Goal: Task Accomplishment & Management: Complete application form

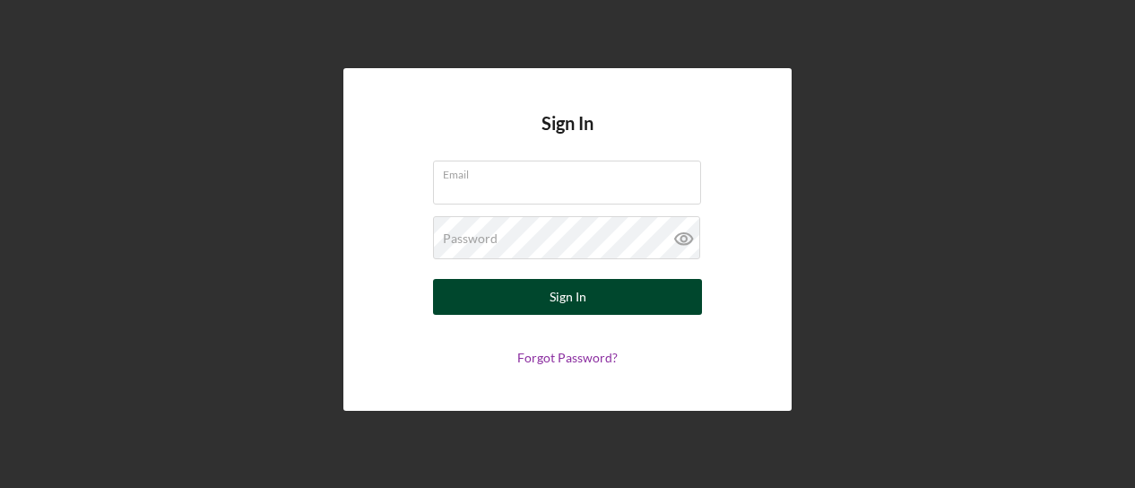
type input "[EMAIL_ADDRESS][DOMAIN_NAME]"
click at [570, 295] on div "Sign In" at bounding box center [568, 297] width 37 height 36
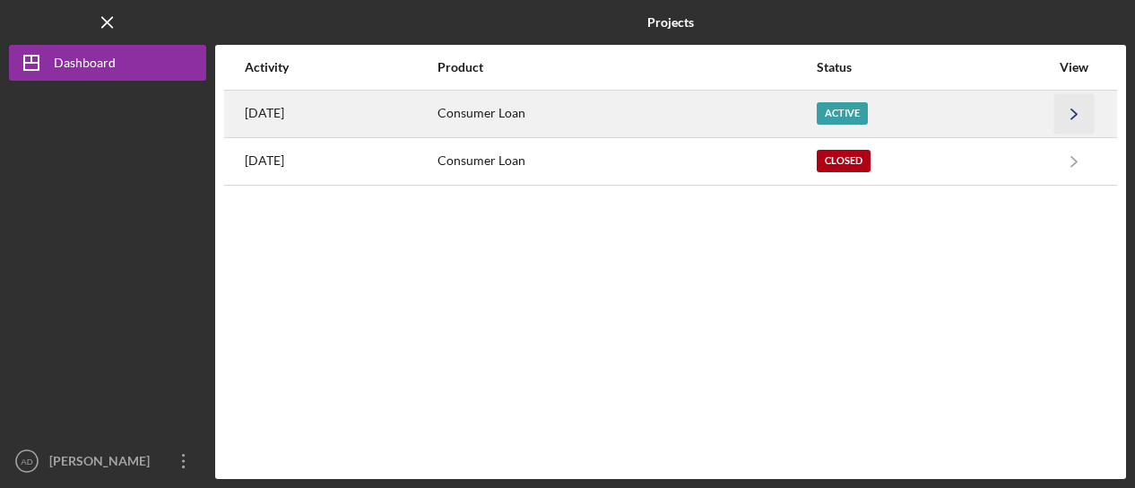
click at [1074, 118] on icon "Icon/Navigate" at bounding box center [1075, 113] width 40 height 40
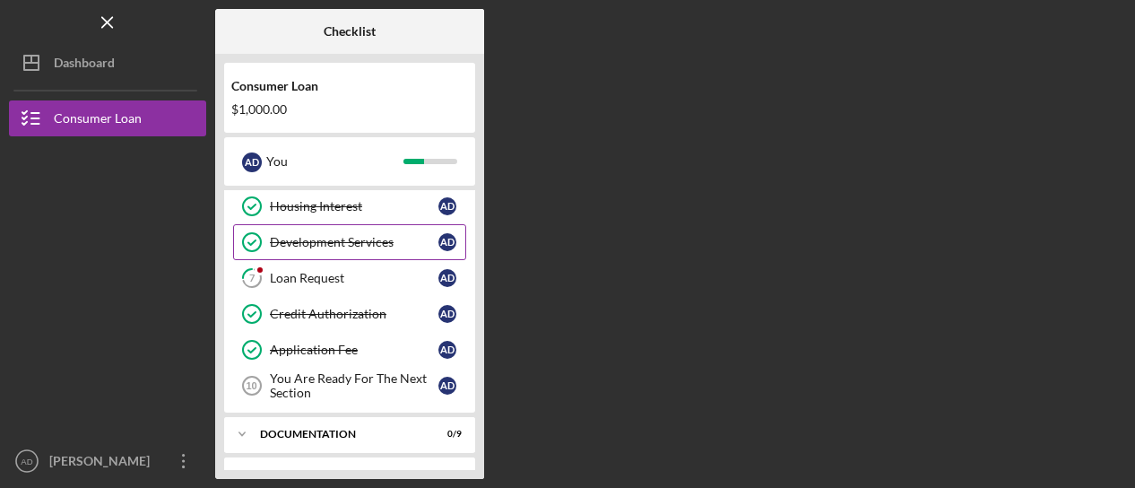
scroll to position [221, 0]
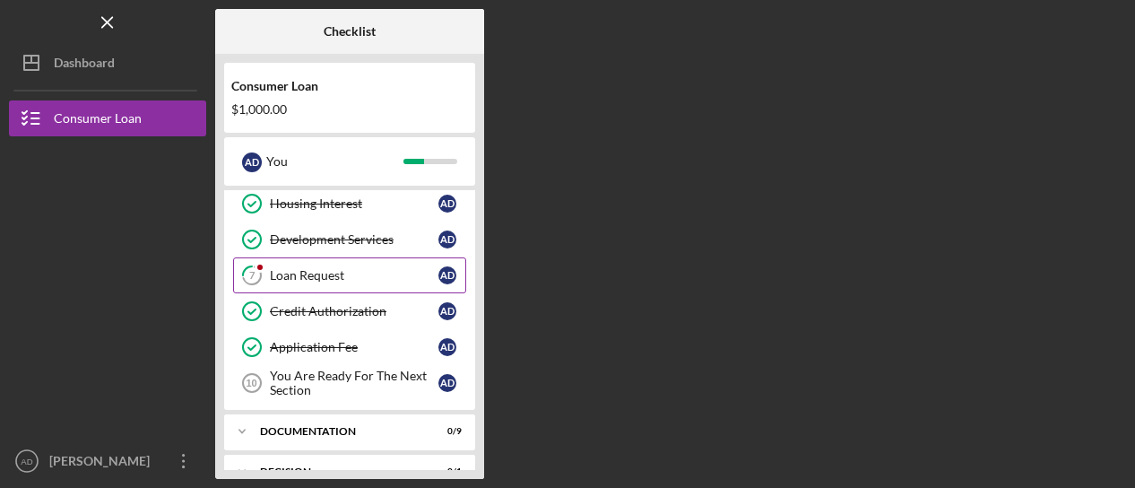
click at [287, 269] on div "Loan Request" at bounding box center [354, 275] width 169 height 14
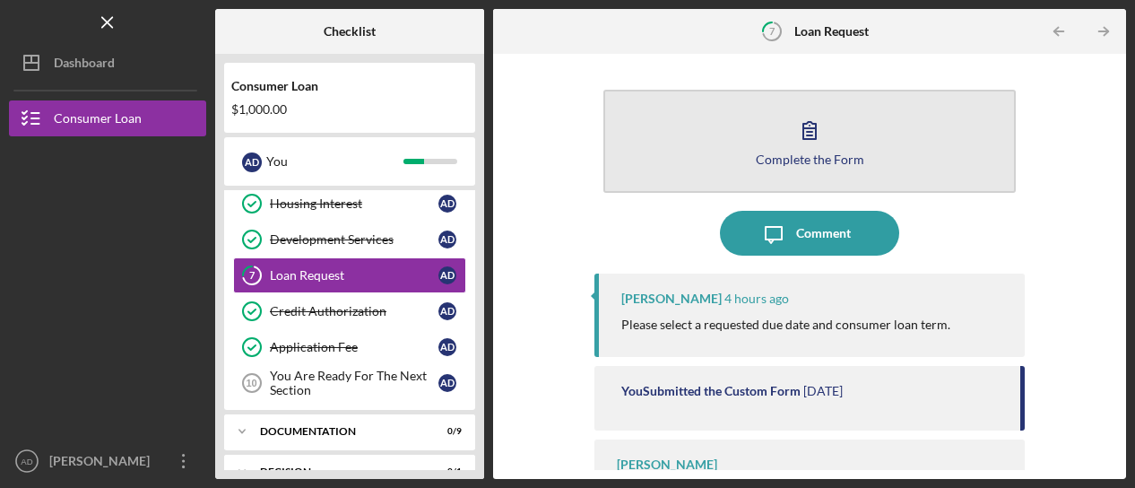
click at [821, 168] on button "Complete the Form Form" at bounding box center [810, 141] width 413 height 103
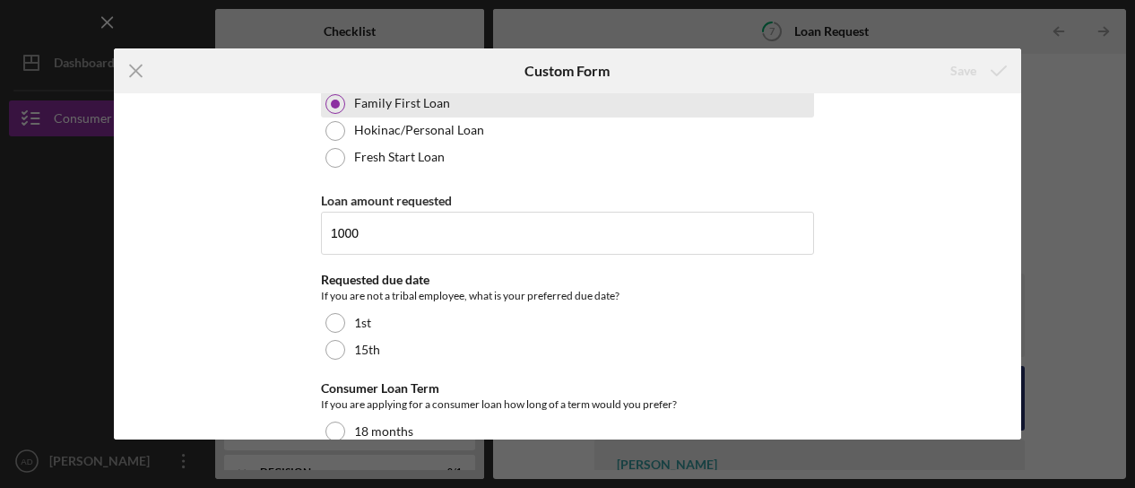
scroll to position [538, 0]
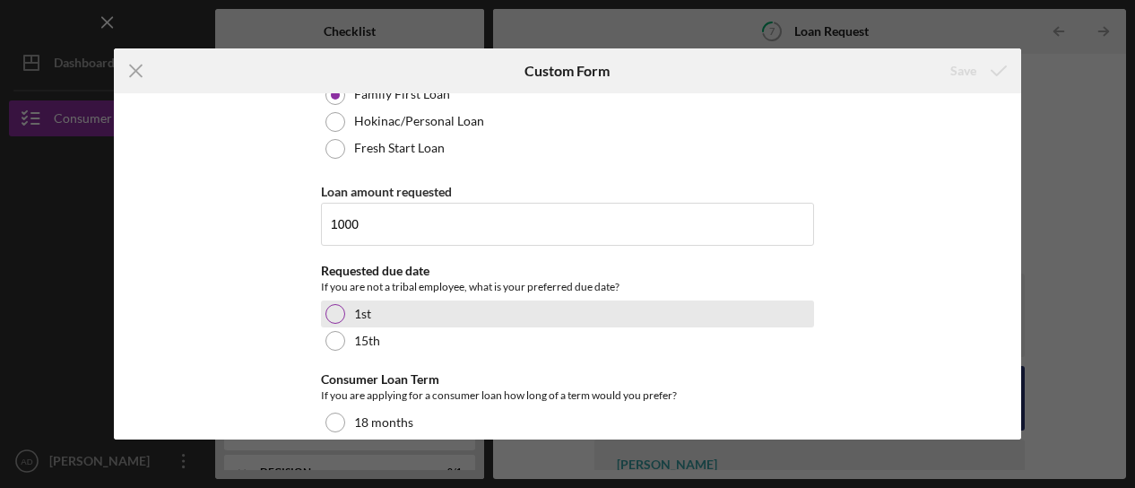
click at [337, 304] on div at bounding box center [336, 314] width 20 height 20
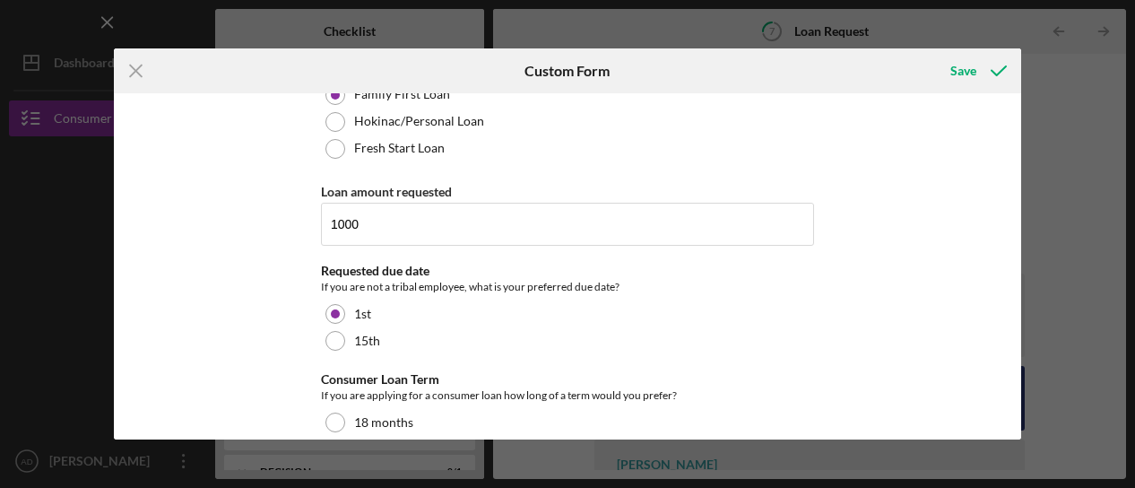
scroll to position [609, 0]
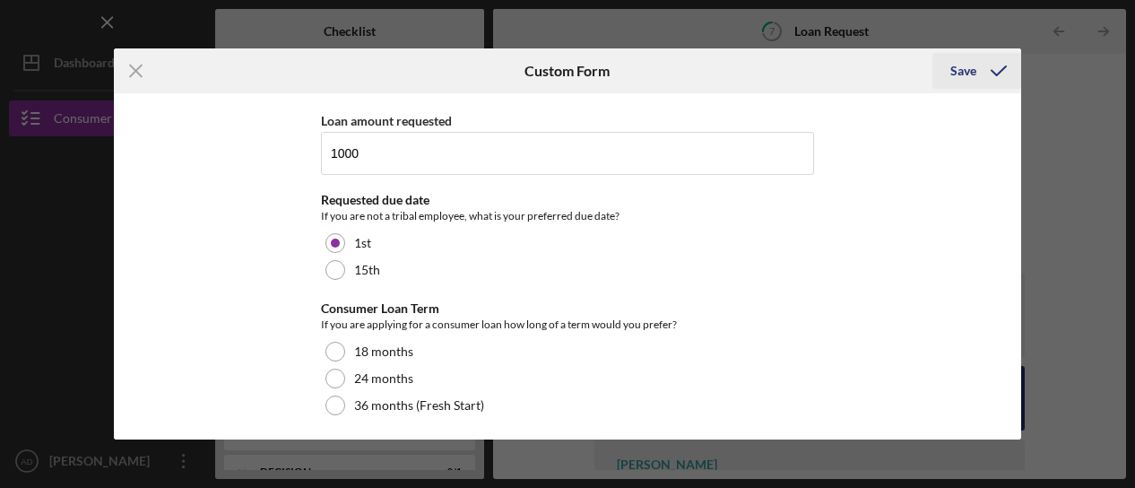
click at [981, 56] on icon "submit" at bounding box center [999, 70] width 45 height 45
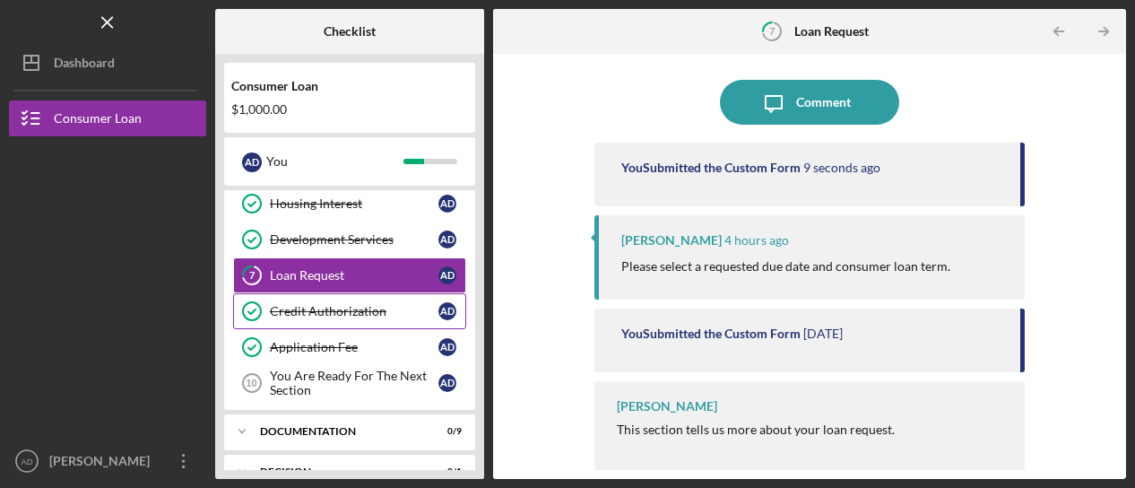
scroll to position [324, 0]
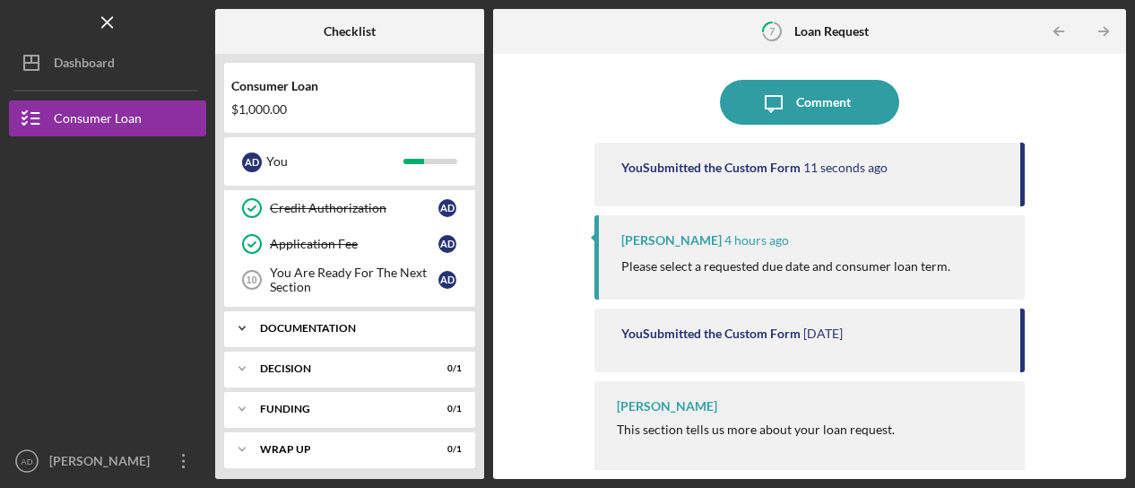
click at [240, 326] on icon "Icon/Expander" at bounding box center [242, 328] width 36 height 36
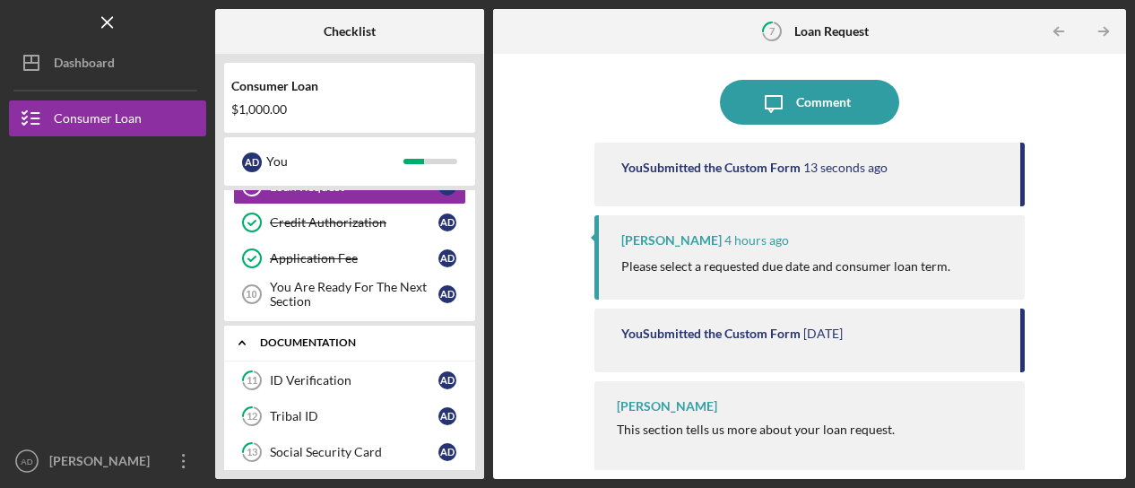
scroll to position [305, 0]
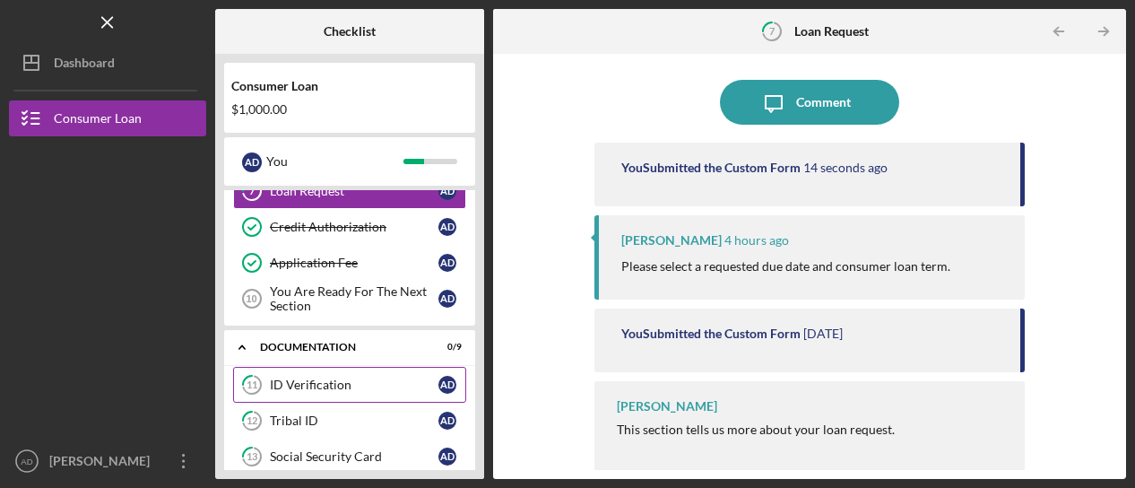
click at [343, 367] on link "11 ID Verification A D" at bounding box center [349, 385] width 233 height 36
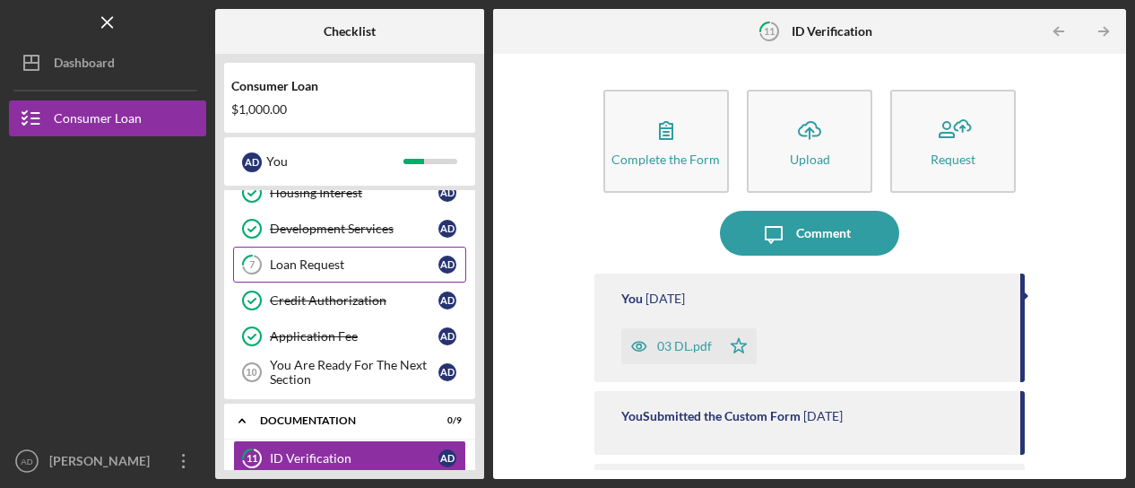
scroll to position [223, 0]
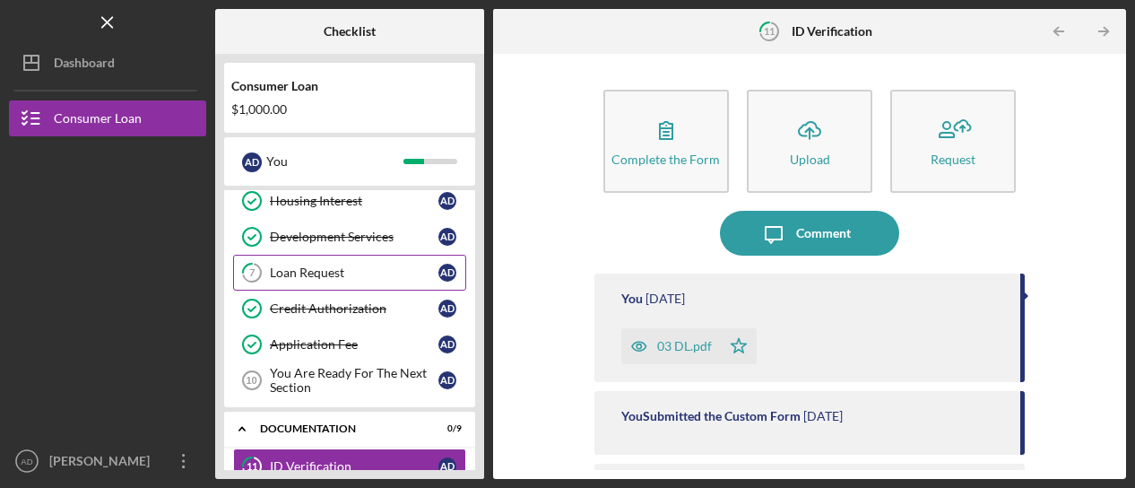
click at [352, 272] on div "Loan Request" at bounding box center [354, 272] width 169 height 14
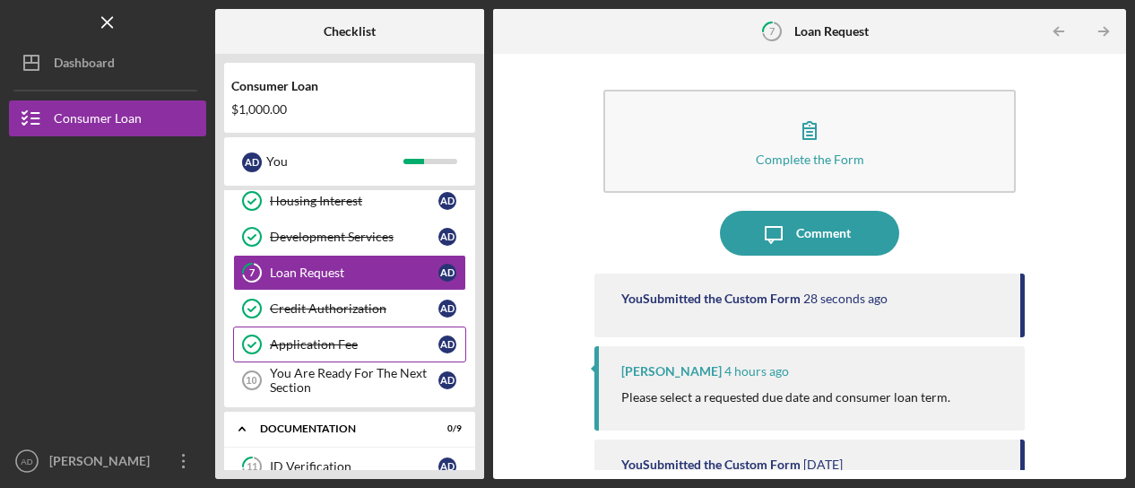
click at [344, 337] on div "Application Fee" at bounding box center [354, 344] width 169 height 14
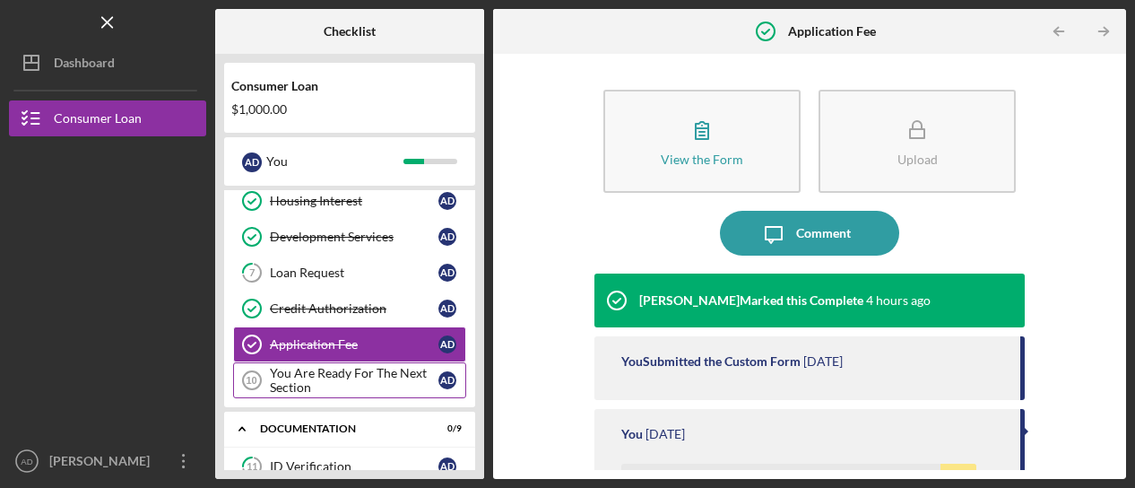
click at [332, 375] on div "You Are Ready For The Next Section" at bounding box center [354, 380] width 169 height 29
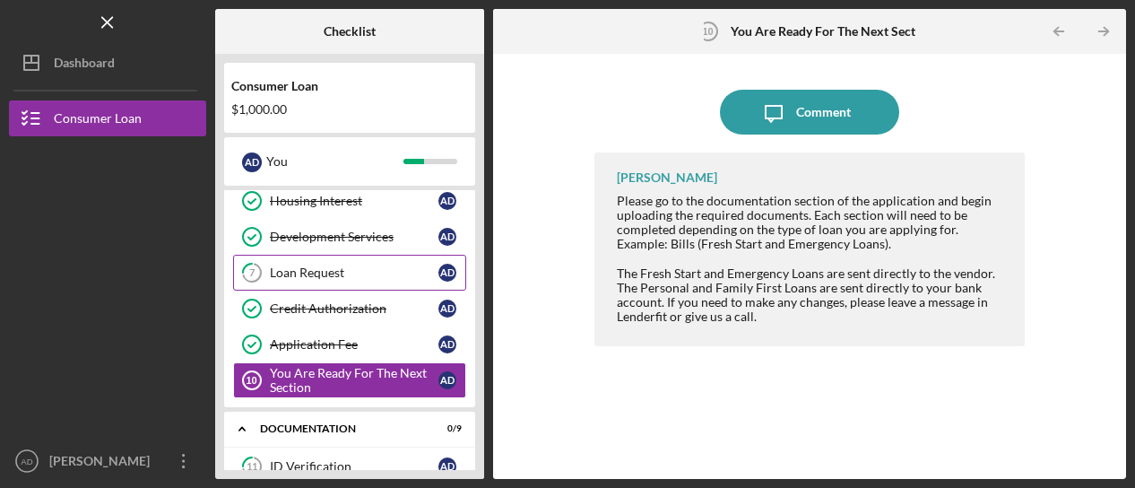
click at [326, 279] on link "7 Loan Request A D" at bounding box center [349, 273] width 233 height 36
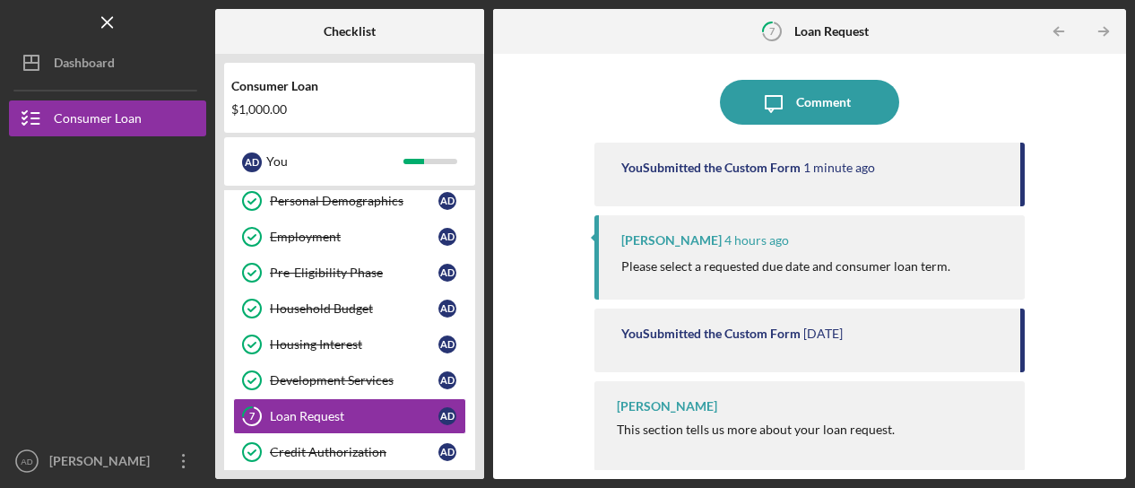
scroll to position [79, 0]
